Goal: Navigation & Orientation: Understand site structure

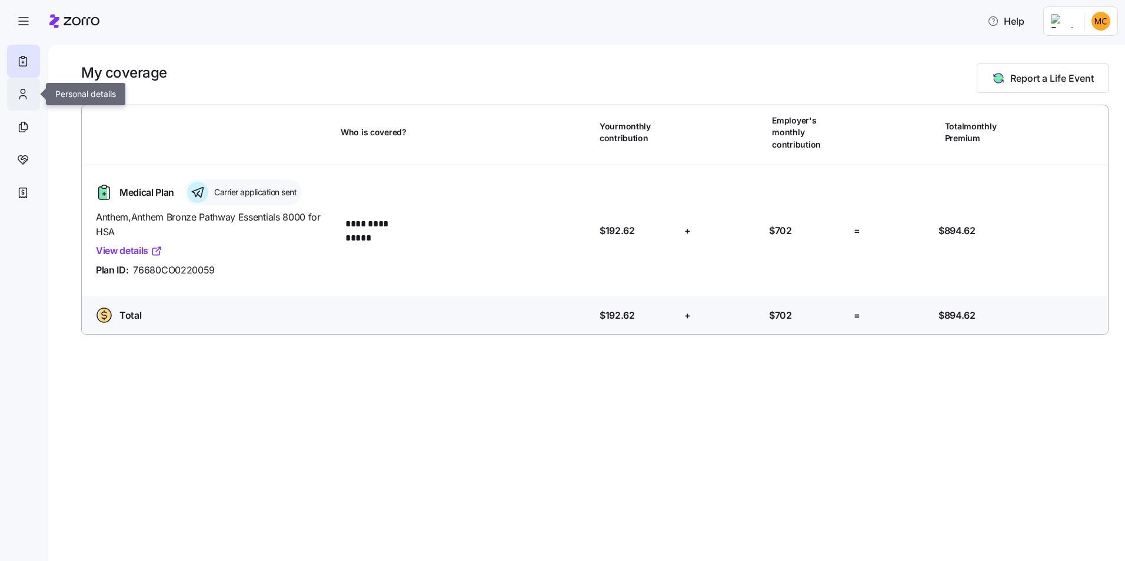
click at [27, 97] on icon at bounding box center [22, 94] width 13 height 14
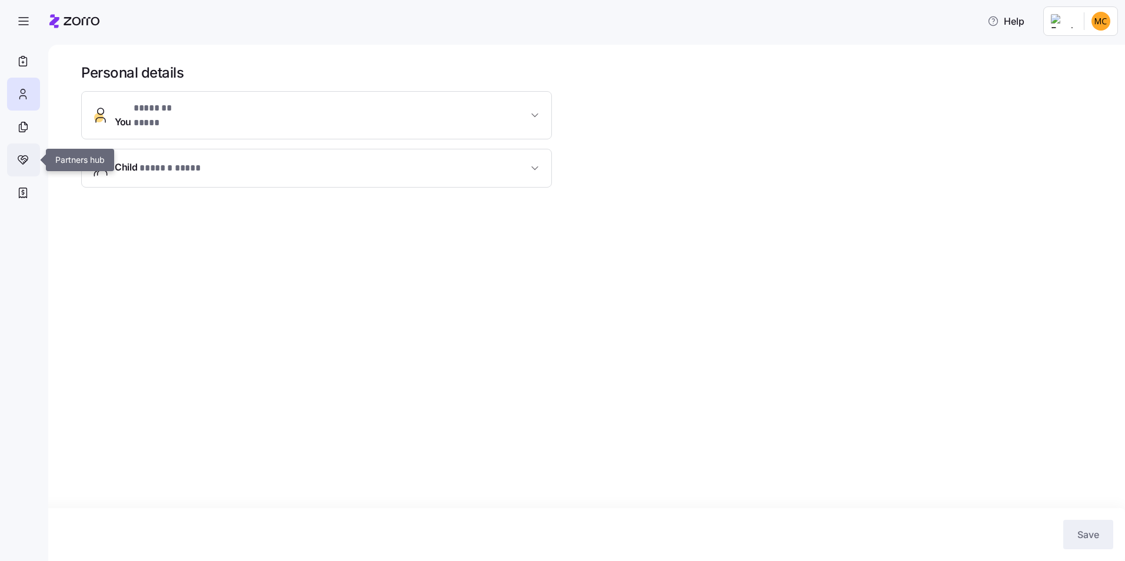
click at [21, 158] on icon at bounding box center [22, 160] width 13 height 14
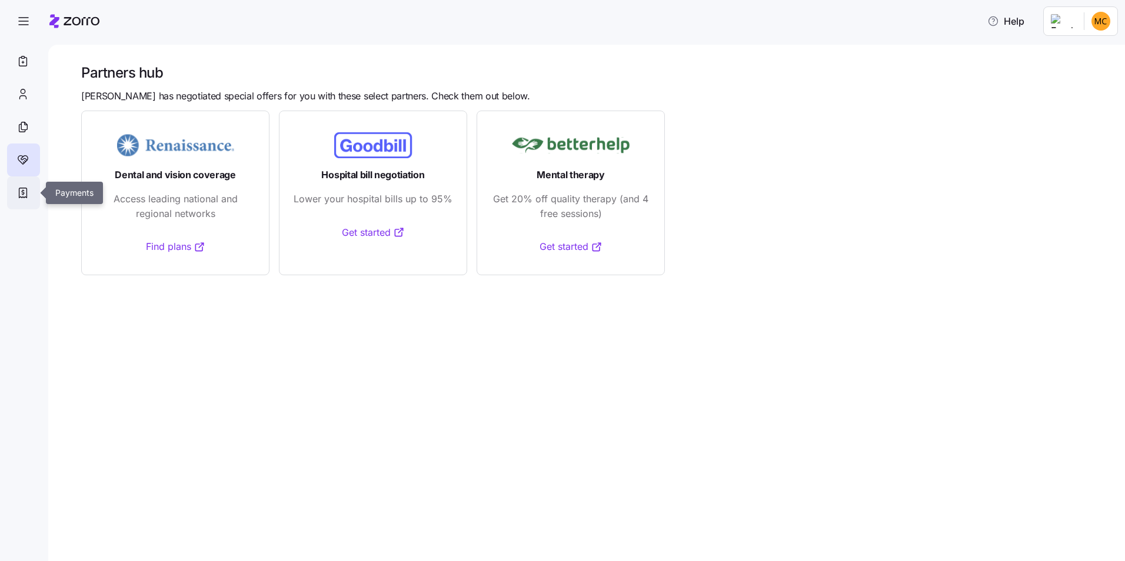
click at [25, 192] on icon at bounding box center [22, 193] width 13 height 14
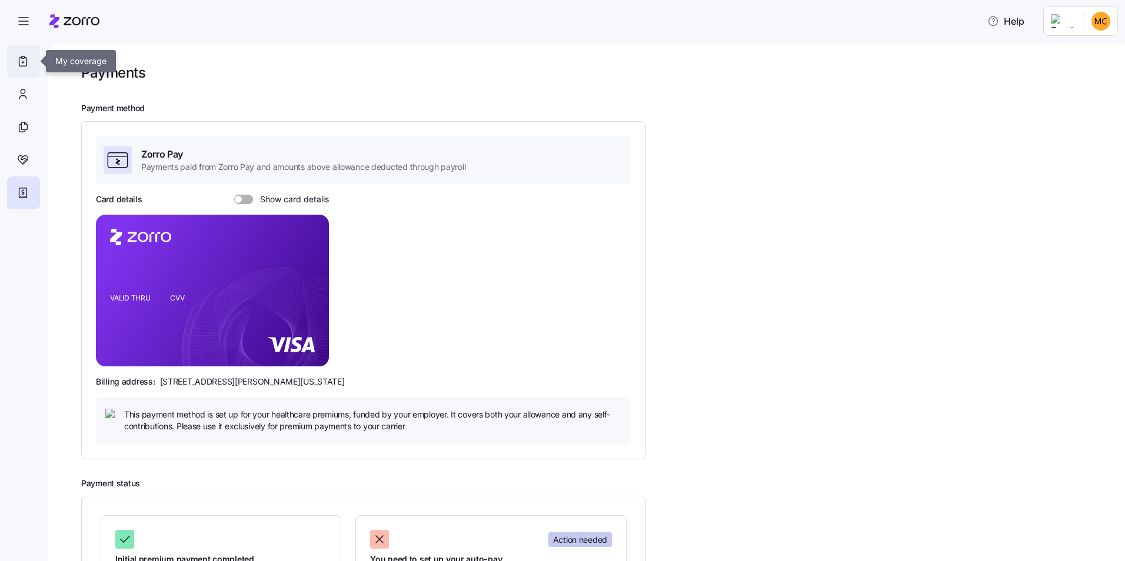
click at [19, 58] on icon at bounding box center [23, 62] width 8 height 9
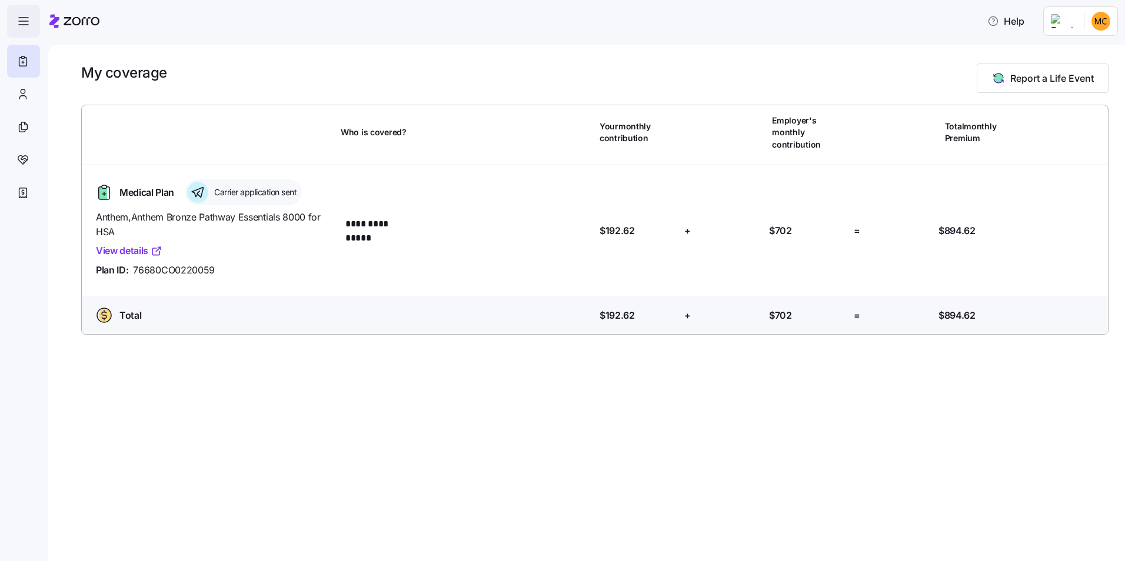
click at [28, 17] on icon "button" at bounding box center [23, 21] width 14 height 14
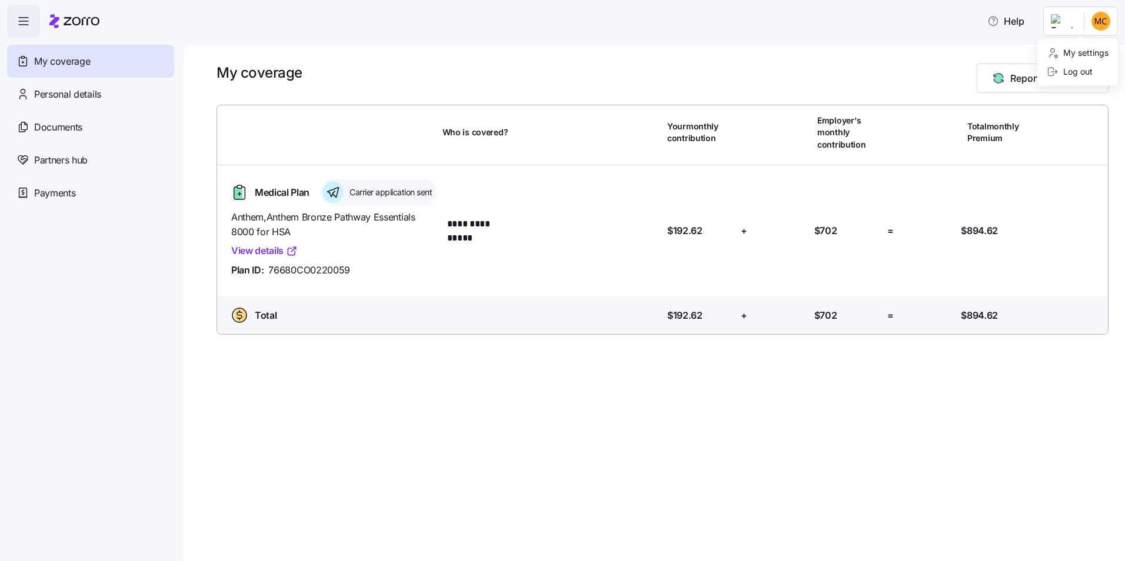
click at [603, 25] on html "**********" at bounding box center [562, 277] width 1125 height 554
click at [603, 71] on div "Log out" at bounding box center [1070, 71] width 46 height 13
